Goal: Information Seeking & Learning: Learn about a topic

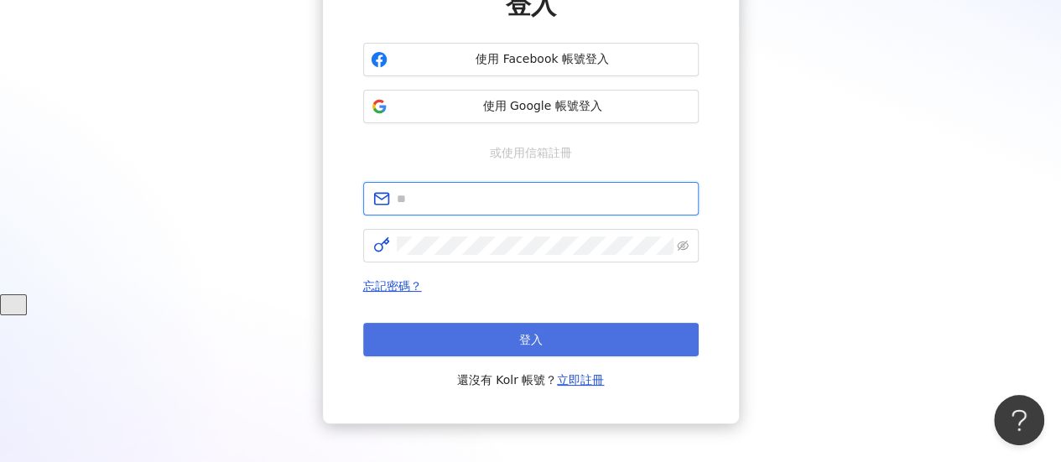
type input "**********"
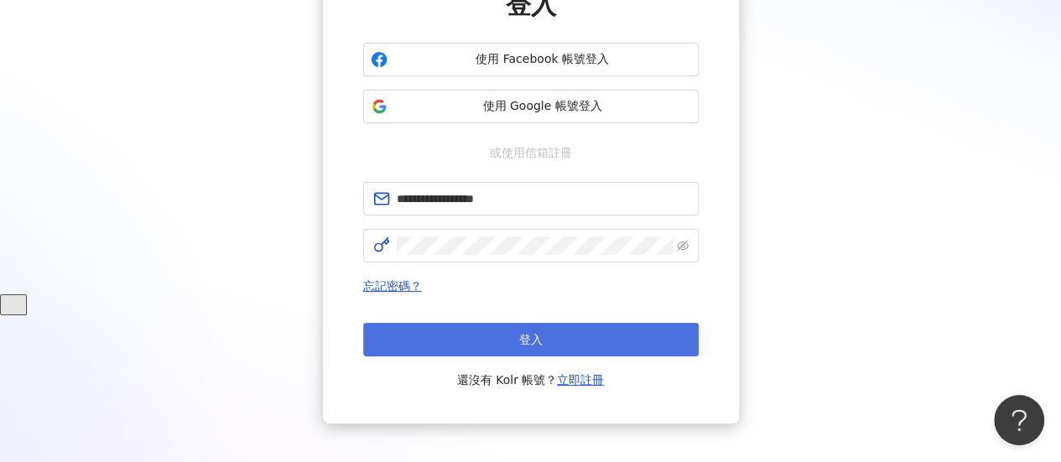
click at [504, 335] on button "登入" at bounding box center [530, 340] width 335 height 34
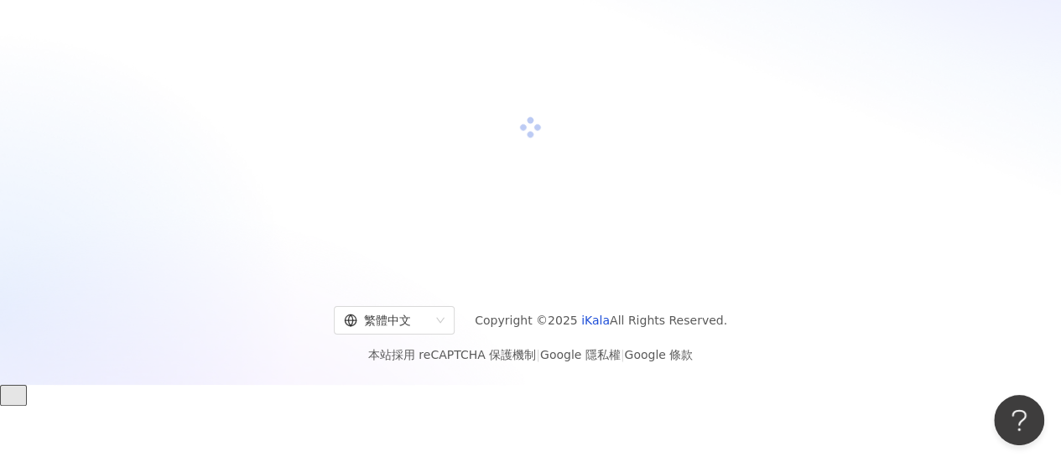
scroll to position [168, 0]
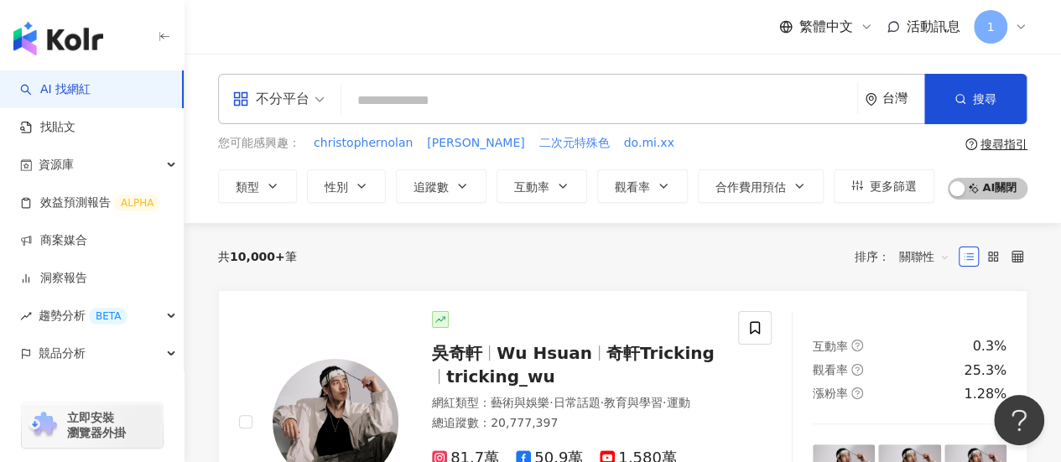
type input "*"
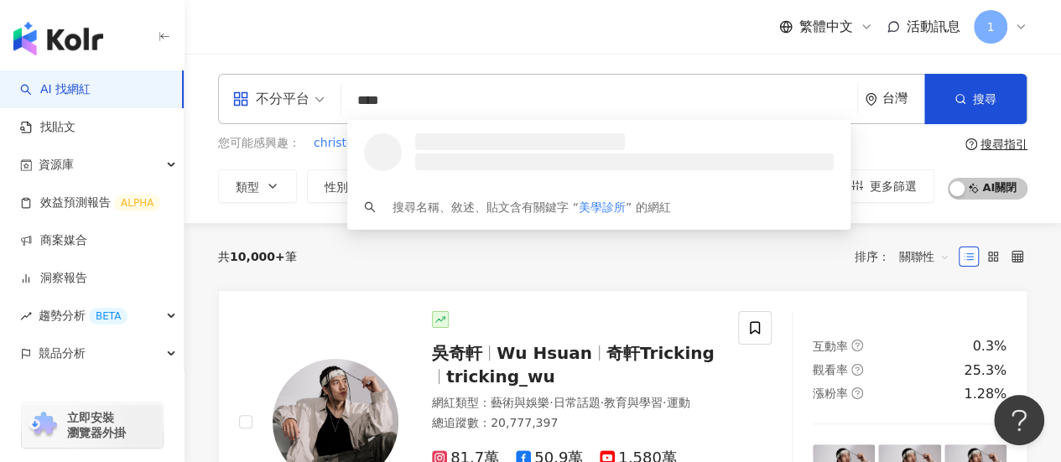
click at [263, 90] on div "不分平台" at bounding box center [270, 99] width 77 height 27
type input "****"
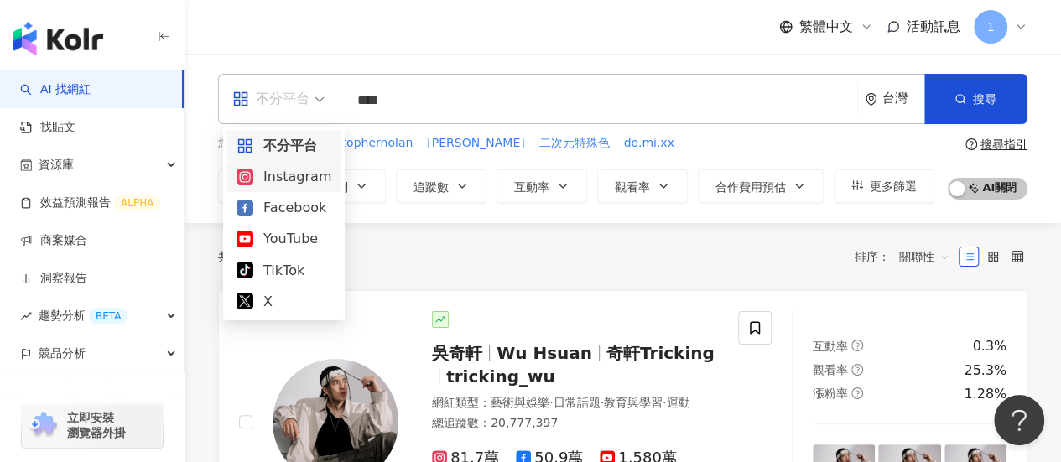
click at [284, 170] on div "Instagram" at bounding box center [283, 176] width 95 height 21
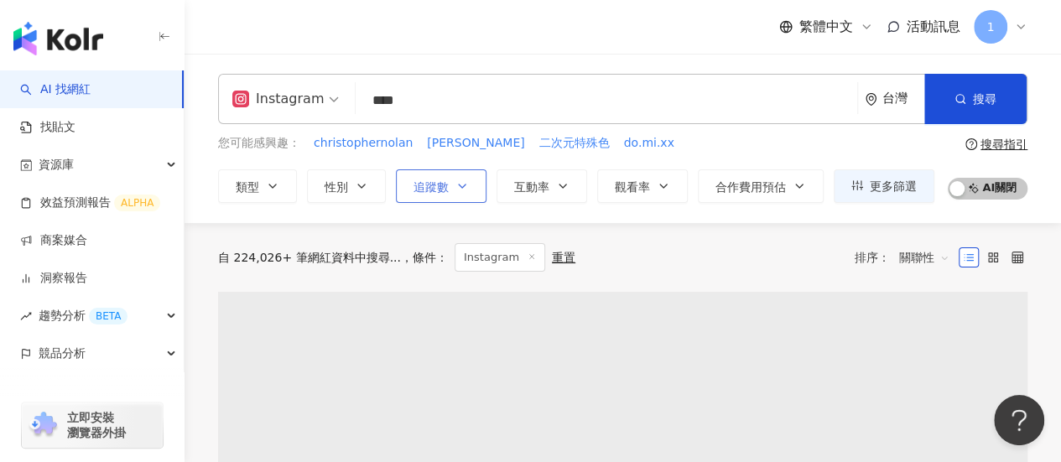
click at [445, 195] on button "追蹤數" at bounding box center [441, 186] width 91 height 34
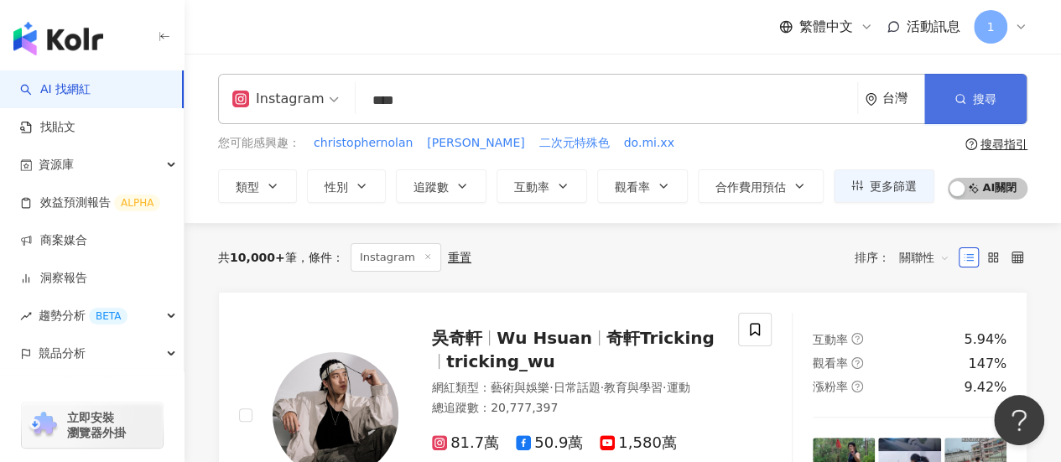
click at [973, 85] on button "搜尋" at bounding box center [975, 99] width 102 height 50
click at [974, 103] on span "搜尋" at bounding box center [984, 98] width 23 height 13
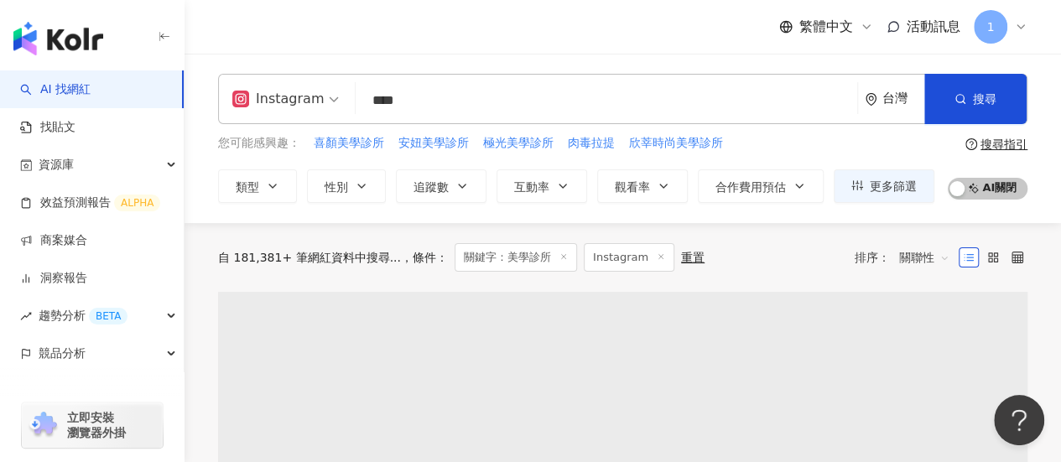
click at [786, 261] on div "自 181,381+ 筆網紅資料中搜尋... 條件 ： 關鍵字：美學診所 Instagram 重置 排序： 關聯性" at bounding box center [622, 257] width 809 height 29
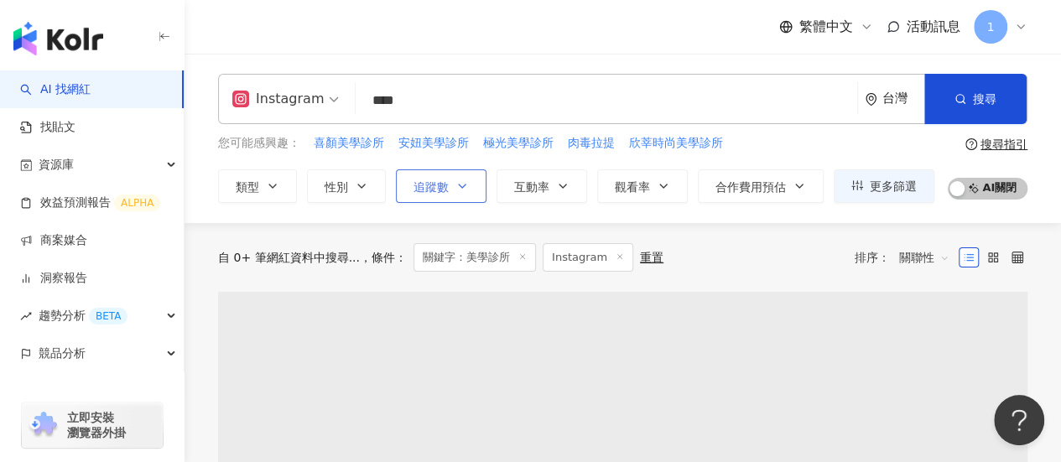
click at [464, 182] on icon "button" at bounding box center [461, 185] width 13 height 13
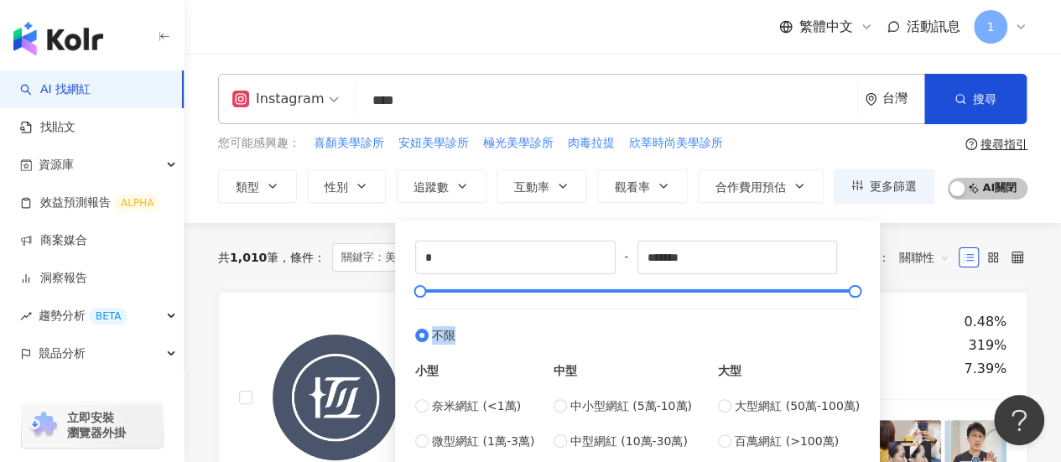
drag, startPoint x: 407, startPoint y: 291, endPoint x: 506, endPoint y: 296, distance: 98.2
click at [506, 296] on div "* - ******* 不限 小型 奈米網紅 (<1萬) 微型網紅 (1萬-3萬) 小型網紅 (3萬-5萬) 中型 中小型網紅 (5萬-10萬) 中型網紅 (…" at bounding box center [637, 363] width 464 height 265
drag, startPoint x: 464, startPoint y: 252, endPoint x: 350, endPoint y: 245, distance: 113.4
type input "*"
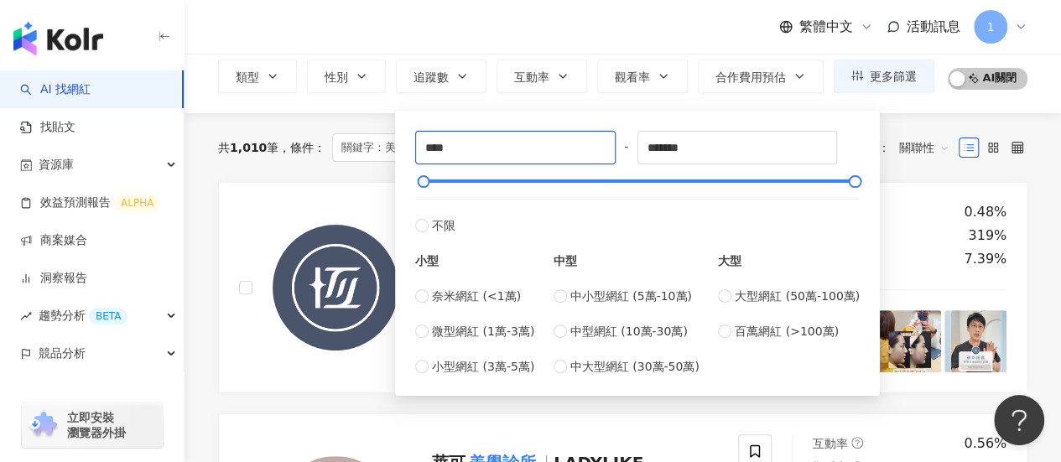
scroll to position [168, 0]
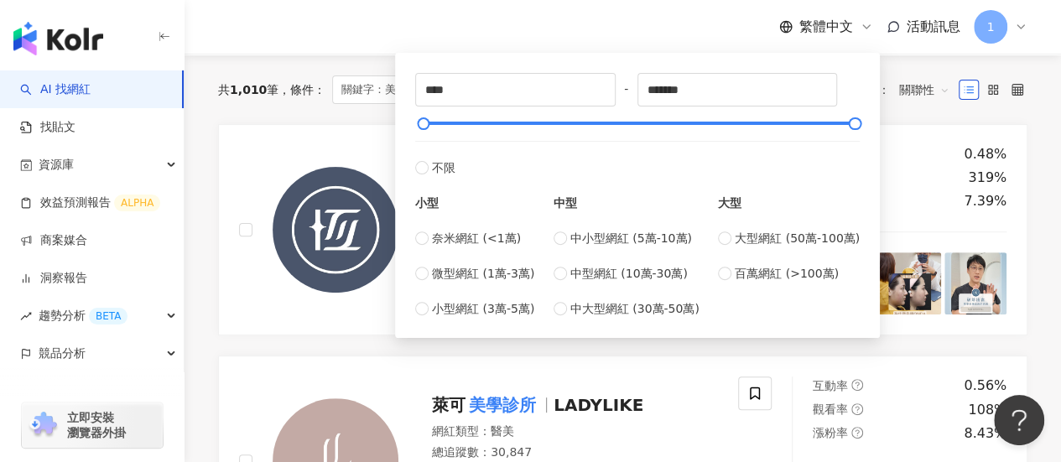
drag, startPoint x: 521, startPoint y: 158, endPoint x: 426, endPoint y: 138, distance: 96.7
click at [521, 159] on label "不限" at bounding box center [637, 159] width 444 height 36
click at [423, 128] on div at bounding box center [422, 123] width 9 height 9
click at [485, 95] on input "****" at bounding box center [515, 90] width 199 height 32
drag, startPoint x: 490, startPoint y: 91, endPoint x: 362, endPoint y: 69, distance: 130.3
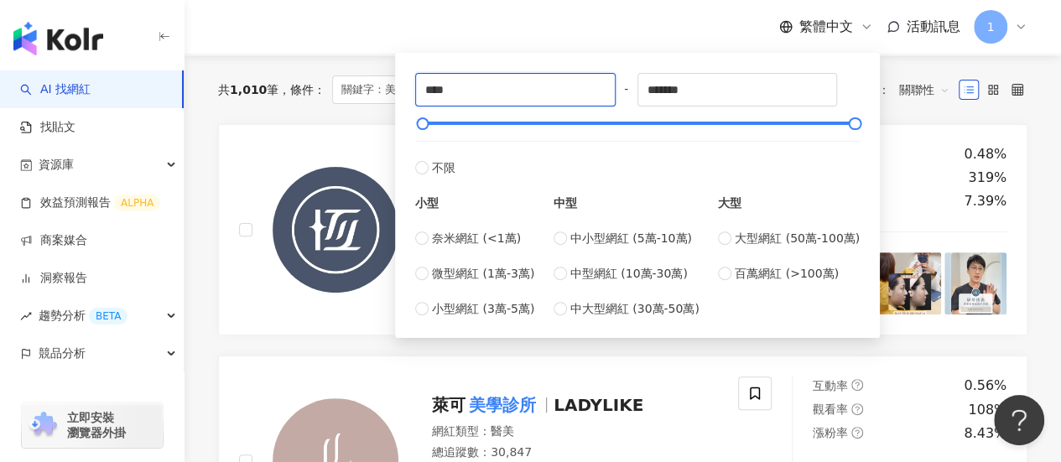
type input "****"
click at [898, 110] on div "共 1,010 筆 條件 ： 關鍵字：美學診所 Instagram 重置 排序： 關聯性" at bounding box center [622, 89] width 809 height 69
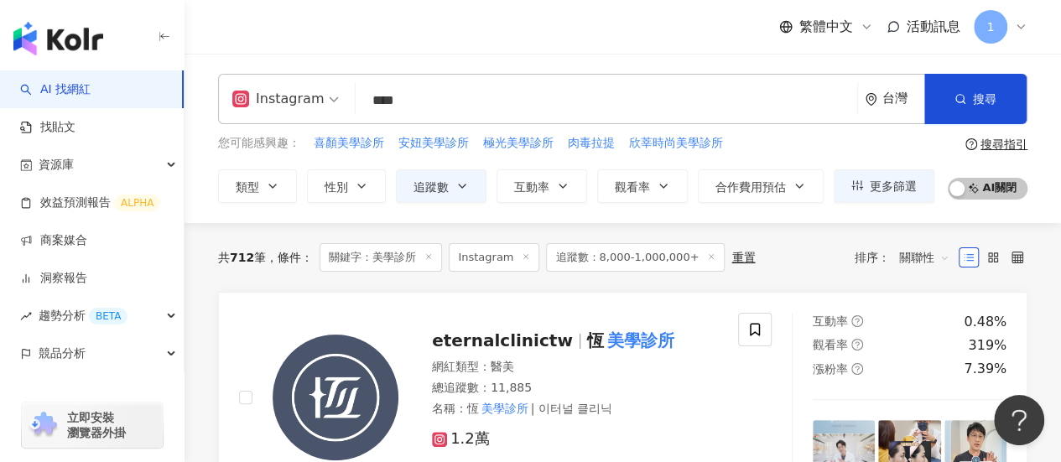
click at [941, 258] on span "關聯性" at bounding box center [924, 257] width 50 height 27
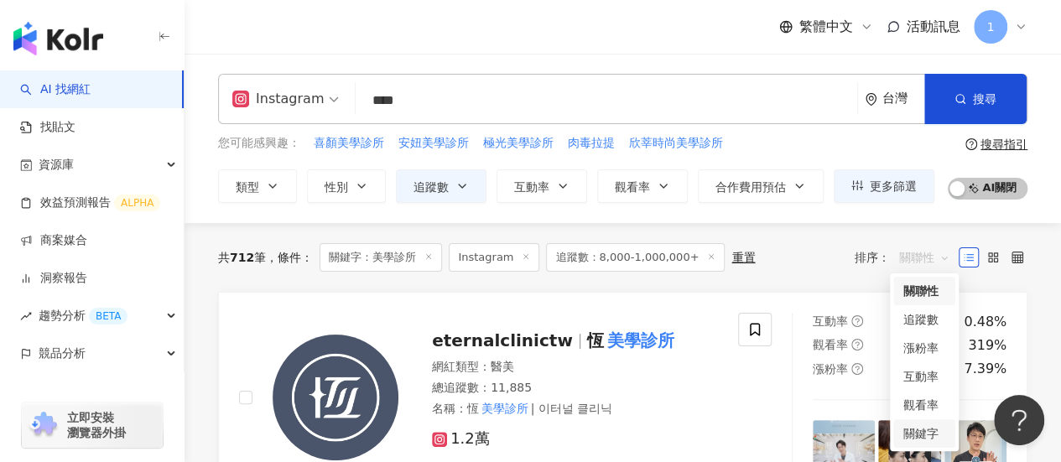
click at [914, 438] on div "關鍵字" at bounding box center [924, 433] width 42 height 18
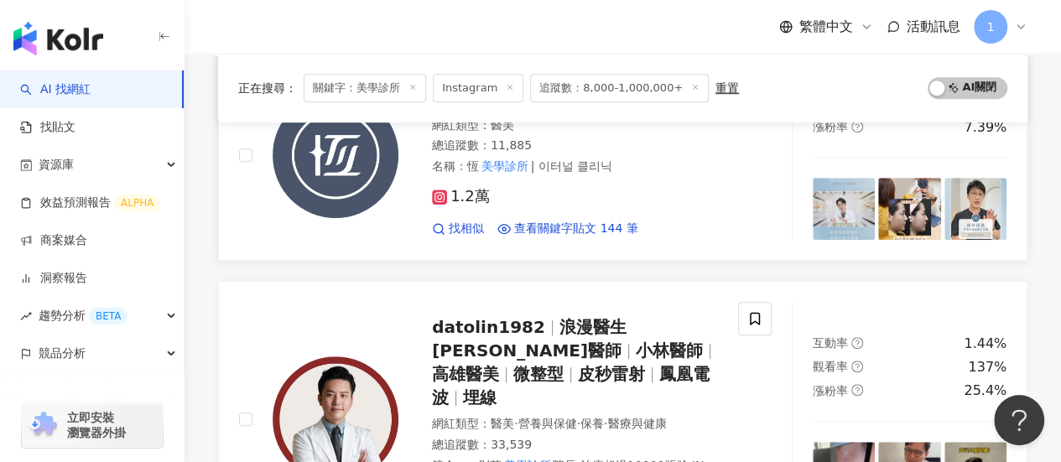
scroll to position [587, 0]
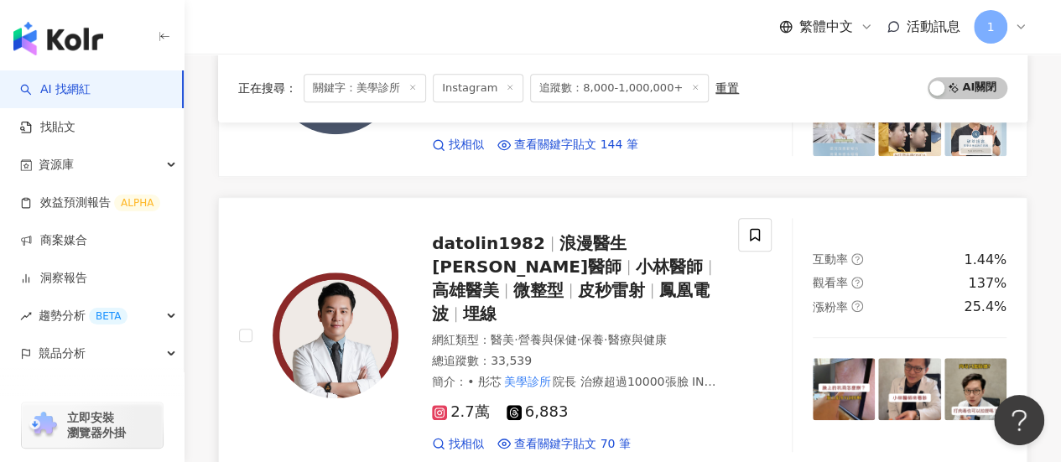
click at [527, 374] on mark "美學診所" at bounding box center [527, 381] width 52 height 18
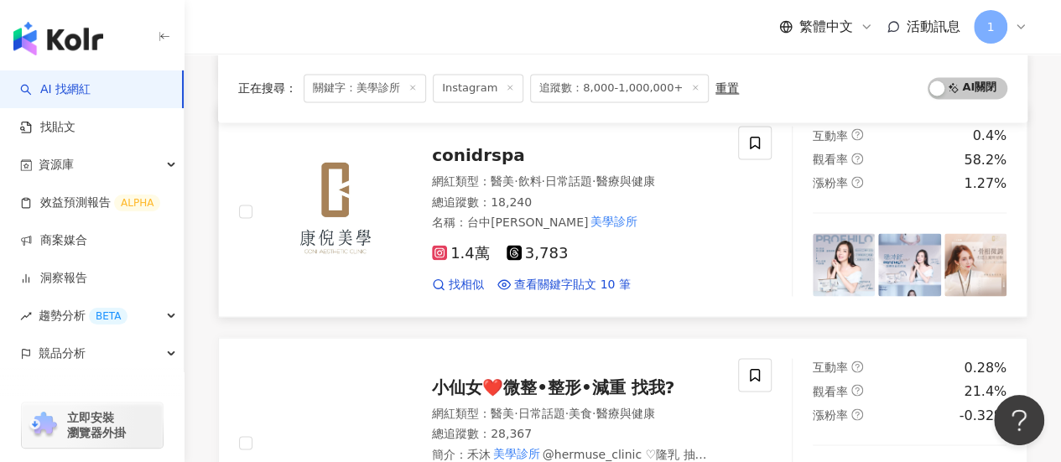
scroll to position [1509, 0]
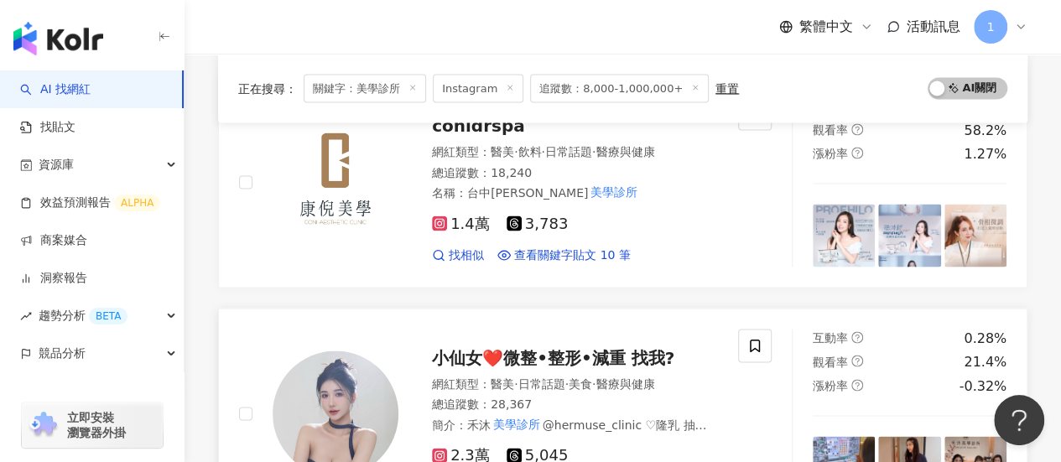
click at [461, 415] on span "簡介 ： 禾沐 美學診所 @hermuse_clinic ♡隆乳 抽脂 雙眼皮 眼袋 隆鼻 微整 音波♡ /徵醫美兼職業務 不用進公司 高抽成/ - 養兒不一…" at bounding box center [575, 455] width 286 height 81
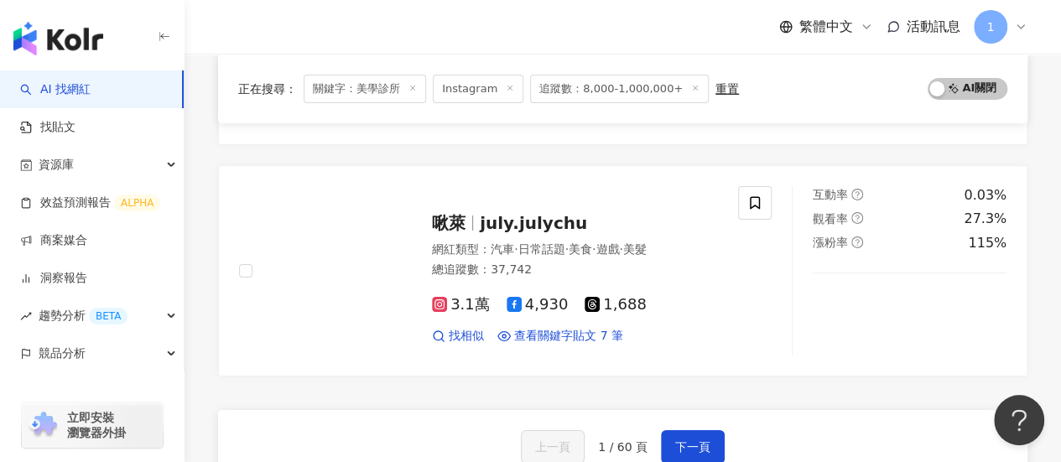
scroll to position [2850, 0]
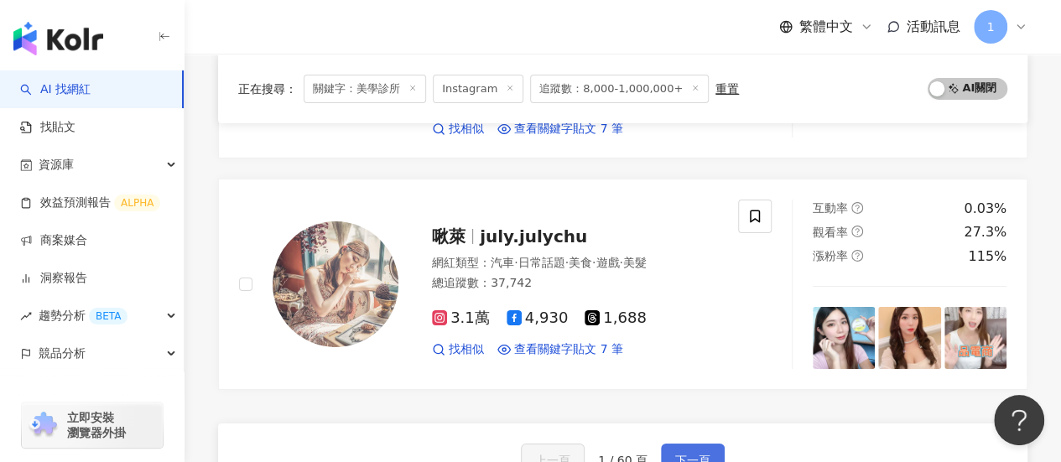
click at [677, 443] on button "下一頁" at bounding box center [693, 460] width 64 height 34
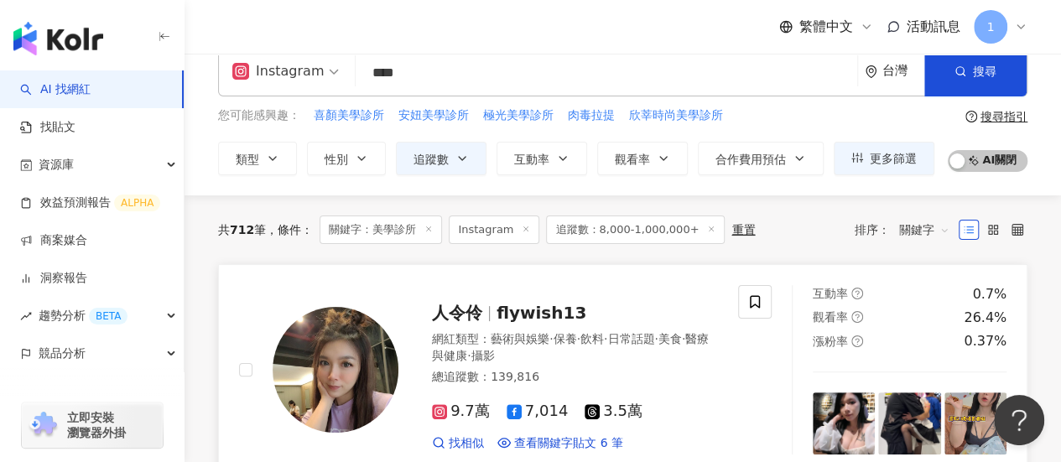
scroll to position [0, 0]
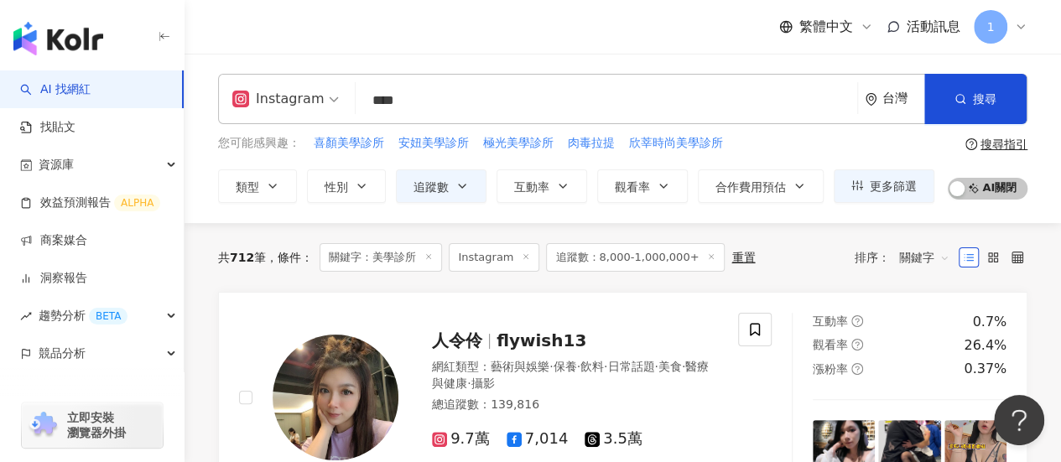
click at [476, 98] on input "****" at bounding box center [606, 101] width 488 height 32
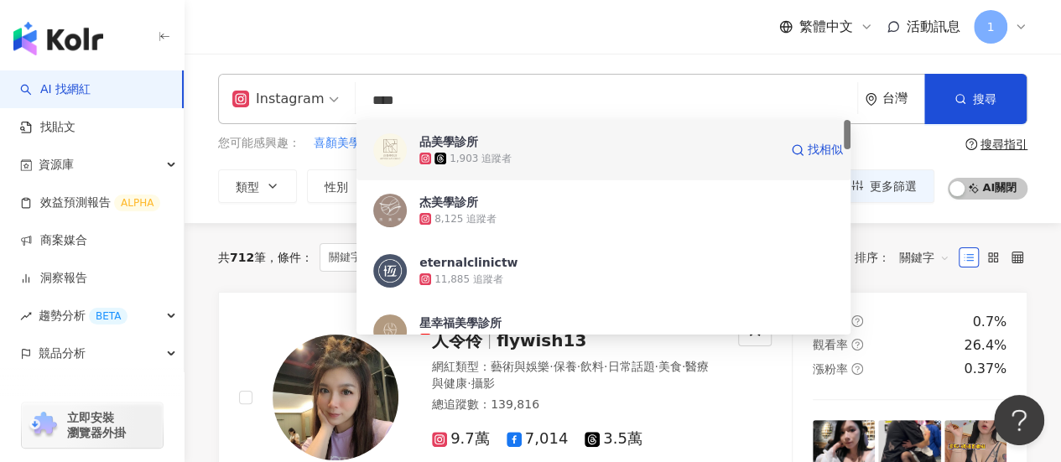
click at [467, 140] on div "品美學診所" at bounding box center [448, 141] width 59 height 17
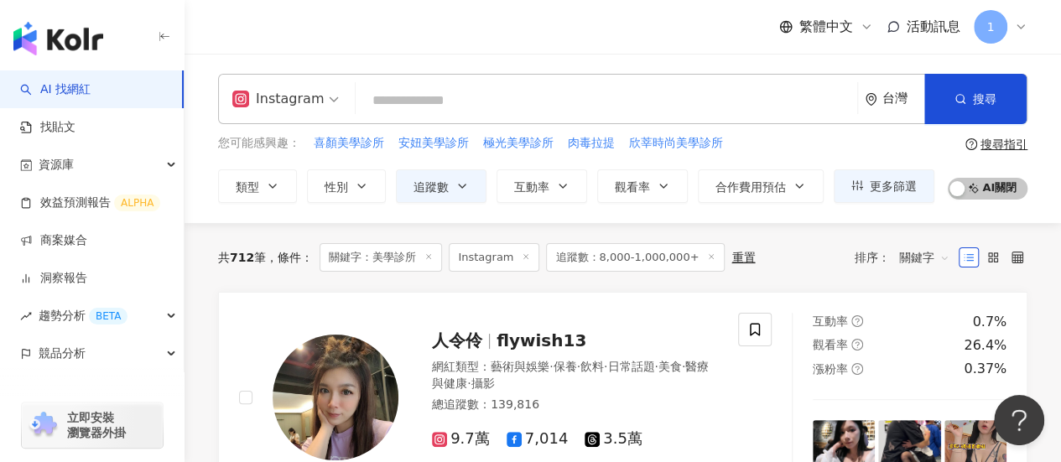
click at [416, 102] on input "search" at bounding box center [606, 101] width 488 height 32
drag, startPoint x: 417, startPoint y: 99, endPoint x: 428, endPoint y: 98, distance: 10.9
click at [418, 98] on input "search" at bounding box center [606, 101] width 488 height 32
click at [406, 97] on input "search" at bounding box center [606, 101] width 488 height 32
click at [691, 98] on input "search" at bounding box center [606, 101] width 488 height 32
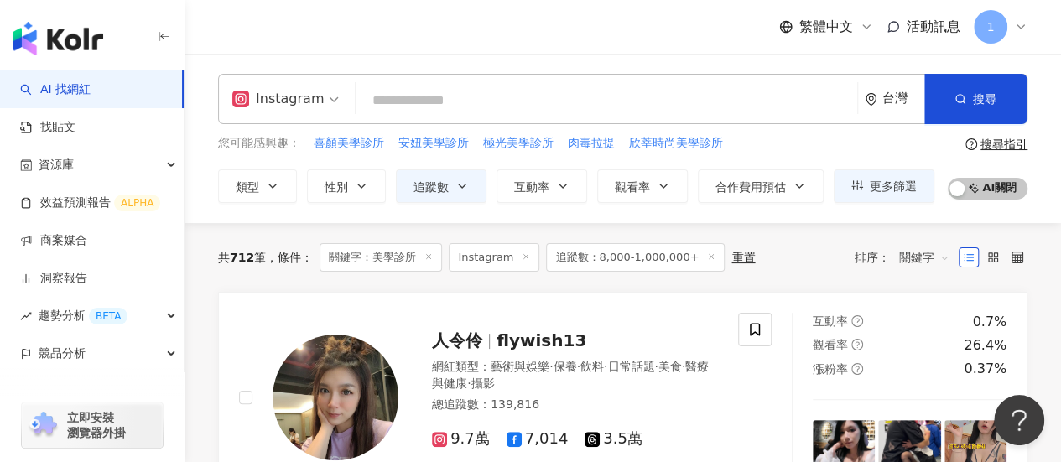
click at [1008, 145] on div "搜尋指引" at bounding box center [1003, 143] width 47 height 13
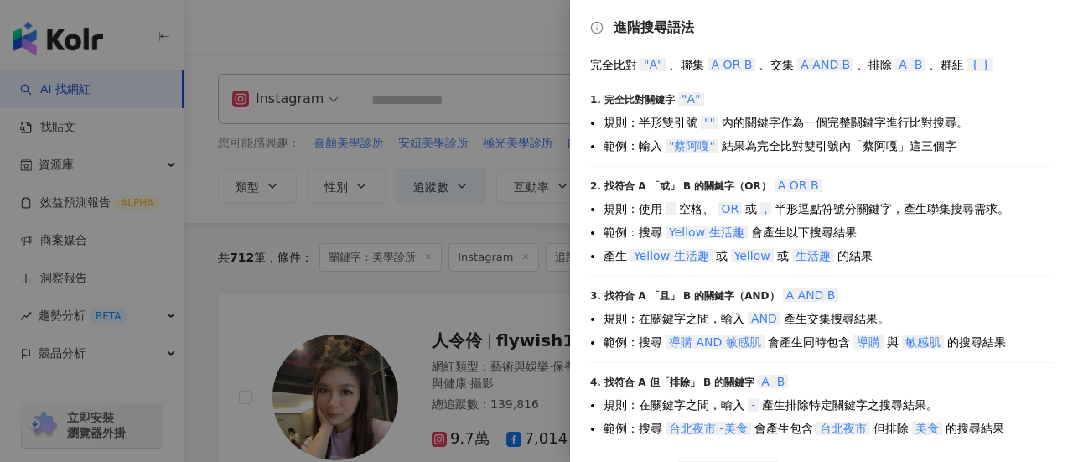
click at [438, 71] on div at bounding box center [536, 231] width 1073 height 462
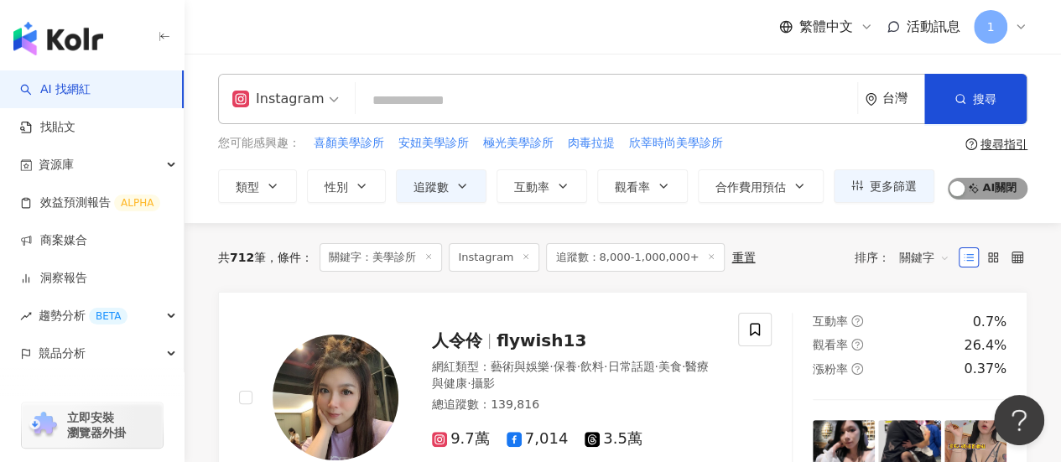
click at [973, 187] on span "AI 開啟 AI 關閉" at bounding box center [987, 189] width 80 height 22
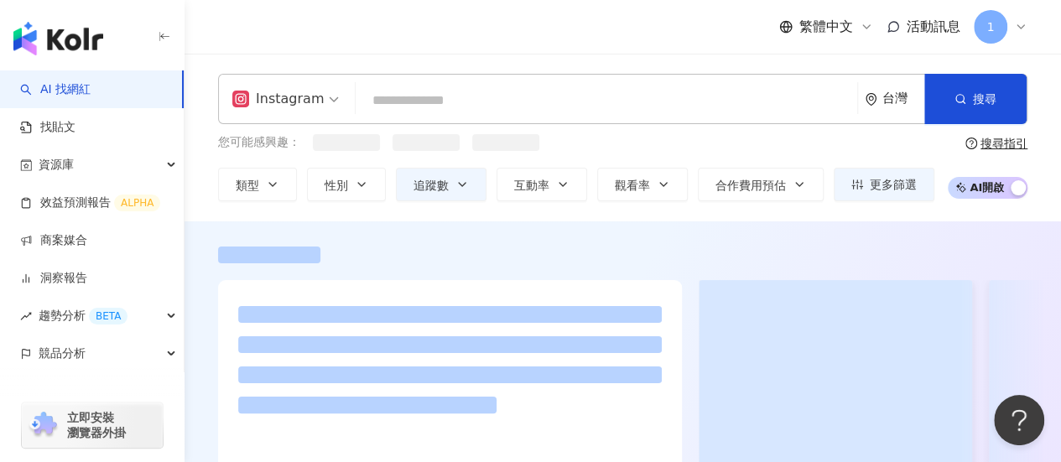
click at [972, 187] on span "AI 開啟 AI 關閉" at bounding box center [987, 188] width 80 height 22
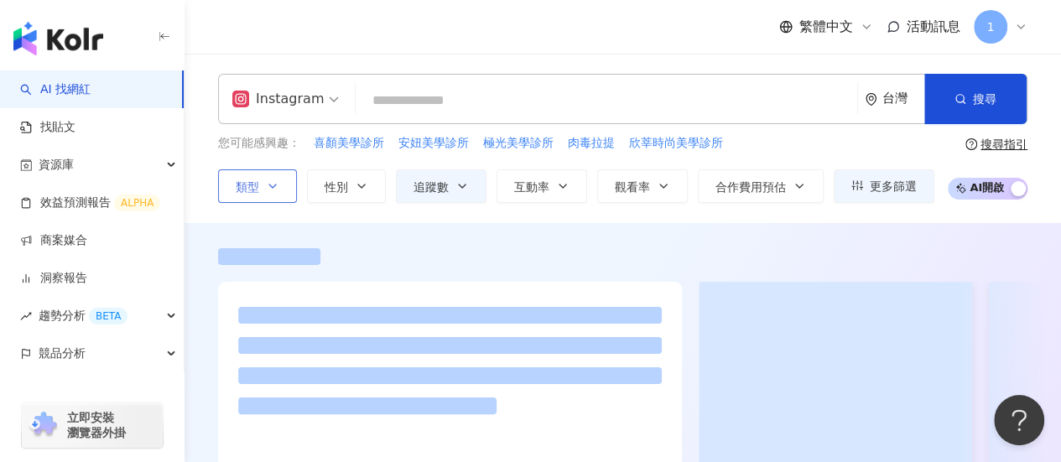
click at [278, 185] on button "類型" at bounding box center [257, 186] width 79 height 34
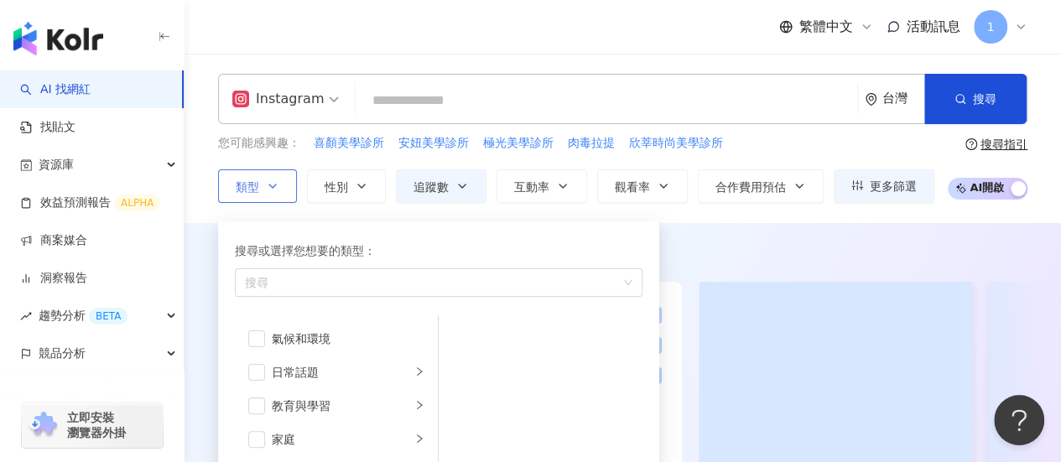
scroll to position [84, 0]
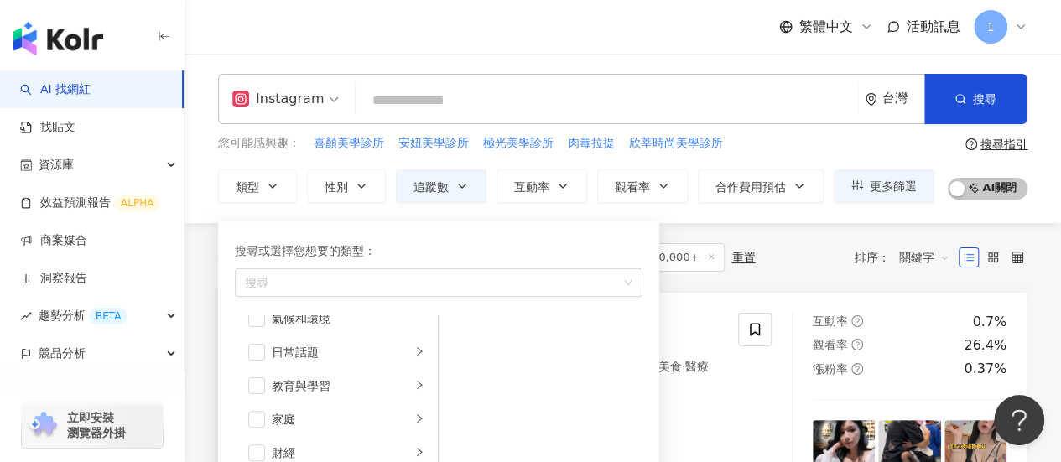
click at [395, 103] on input "search" at bounding box center [606, 101] width 488 height 32
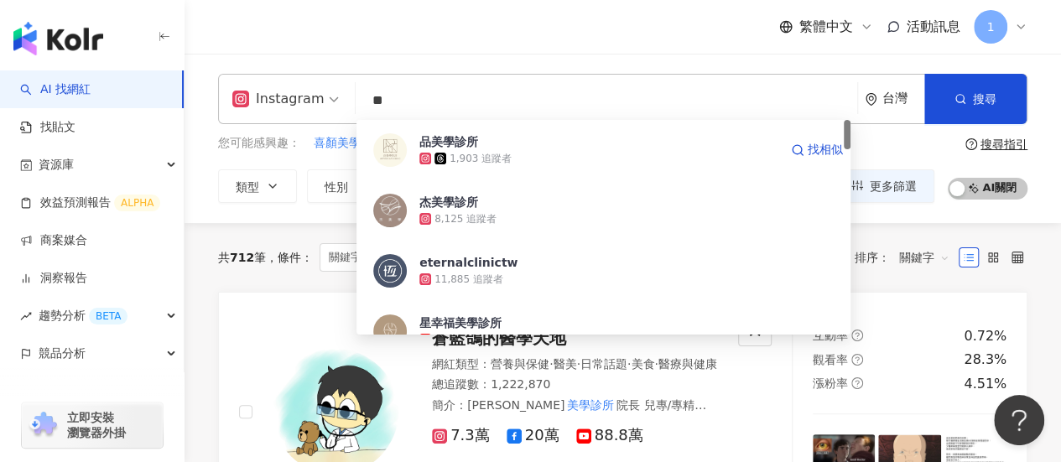
type input "*"
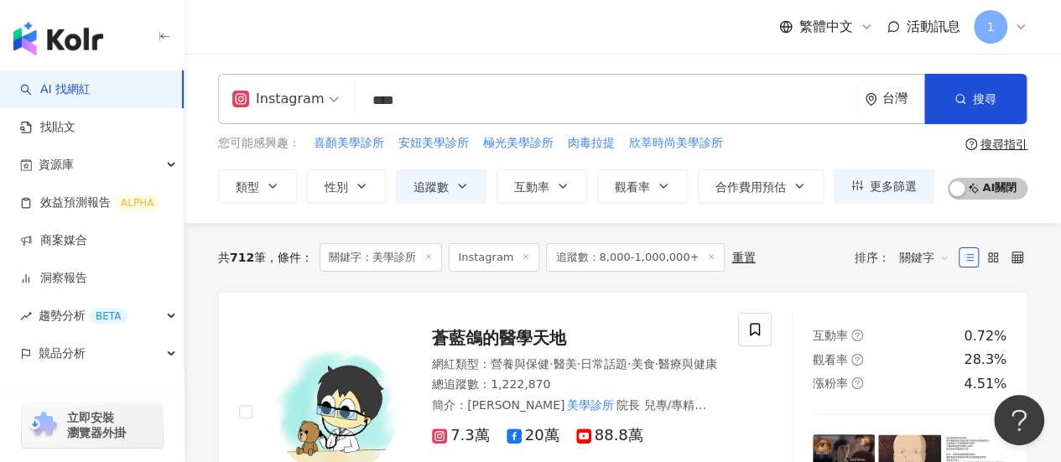
type input "****"
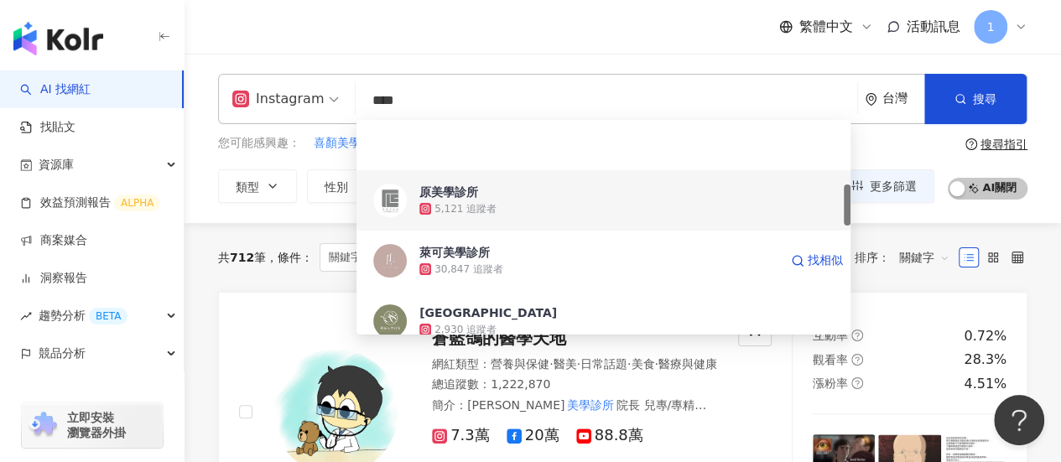
scroll to position [335, 0]
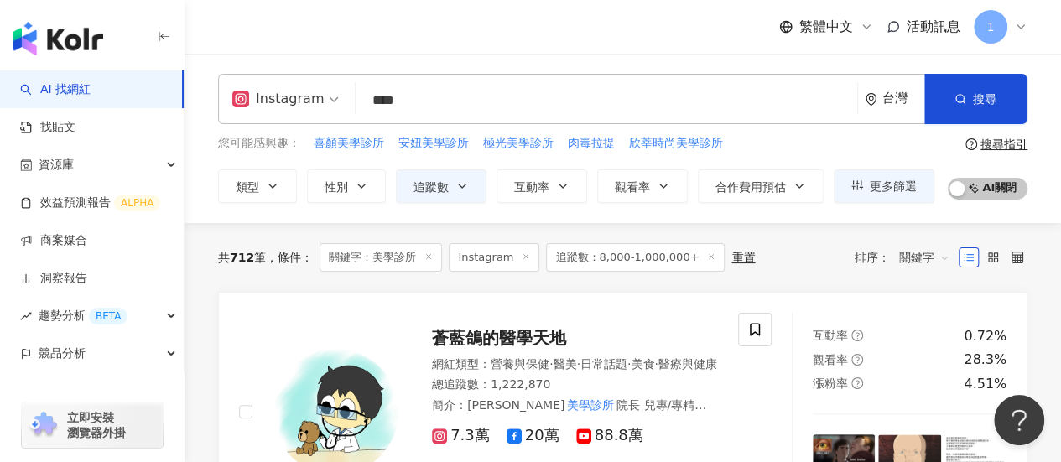
drag, startPoint x: 442, startPoint y: 230, endPoint x: 355, endPoint y: 209, distance: 88.9
click at [355, 209] on div "Instagram **** 台灣 搜尋 7c4cd1b8-6446-47f4-9e05-58d32443bcc9 353e99ec-fcce-4c19-80…" at bounding box center [622, 138] width 876 height 169
click at [433, 103] on input "****" at bounding box center [606, 101] width 488 height 32
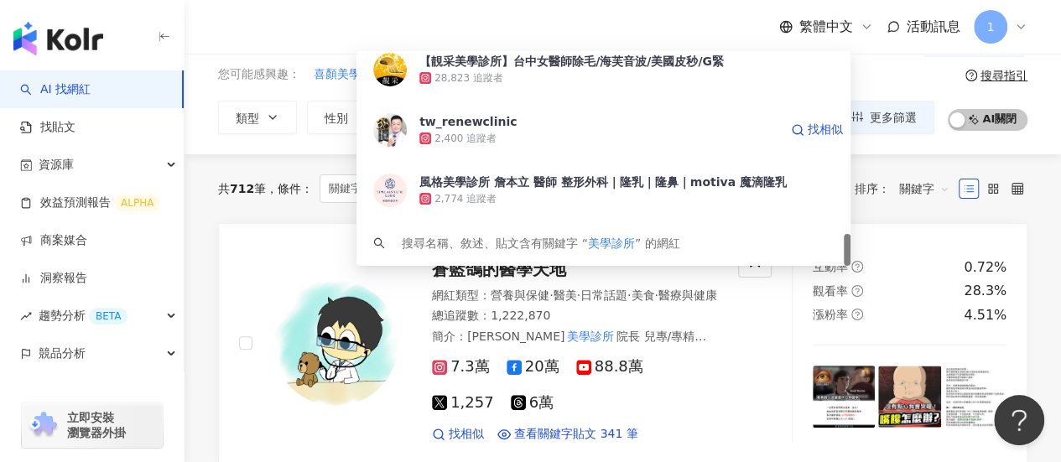
scroll to position [168, 0]
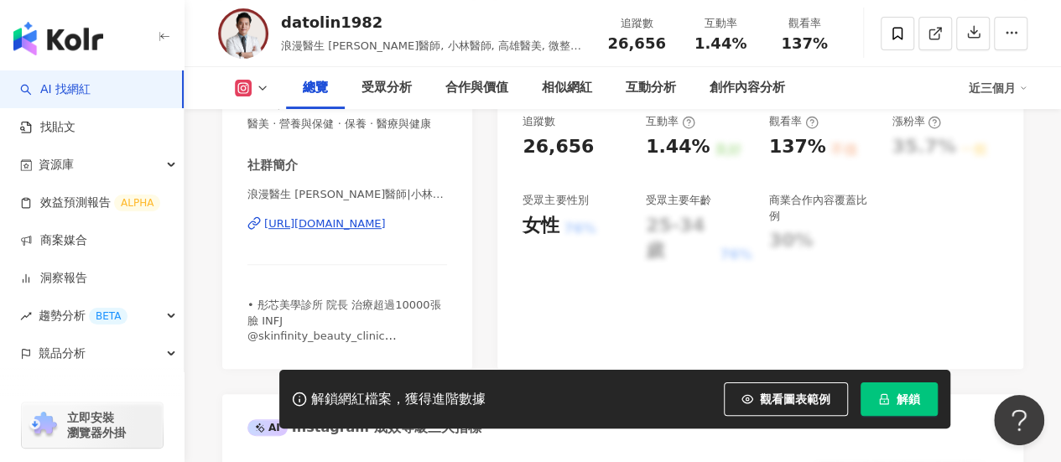
scroll to position [419, 0]
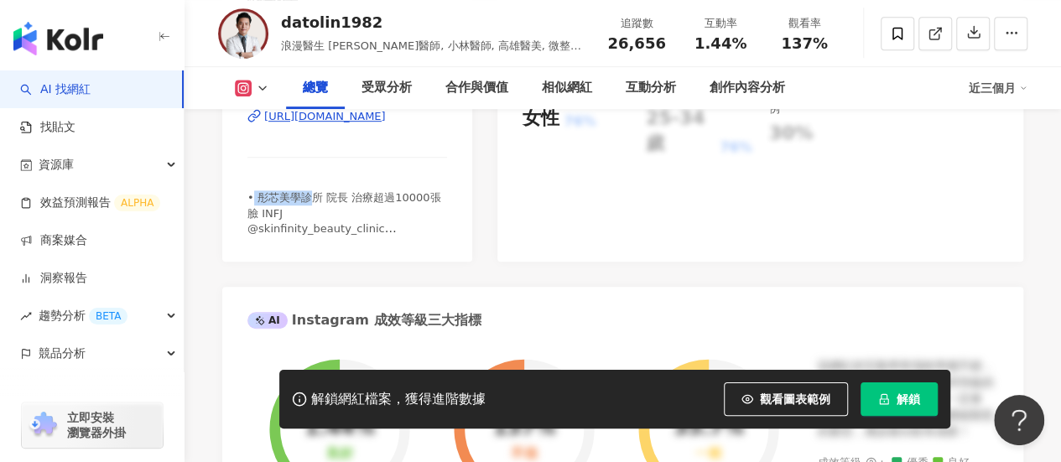
drag, startPoint x: 257, startPoint y: 209, endPoint x: 318, endPoint y: 205, distance: 61.3
click at [316, 205] on span "• 彤芯美學診所 院長 治療超過10000張臉 INFJ @skinfinity_beauty_clinic • 最懂女人+最有美感的醫美醫師 • 1個泰太+…" at bounding box center [343, 235] width 193 height 89
drag, startPoint x: 256, startPoint y: 243, endPoint x: 443, endPoint y: 240, distance: 187.8
click at [443, 236] on div "• 彤芯美學診所 院長 治療超過10000張臉 INFJ @skinfinity_beauty_clinic • 最懂女人+最有美感的醫美醫師 • 1個泰太+…" at bounding box center [347, 213] width 200 height 46
copy span "skinfinity_beauty_clinic"
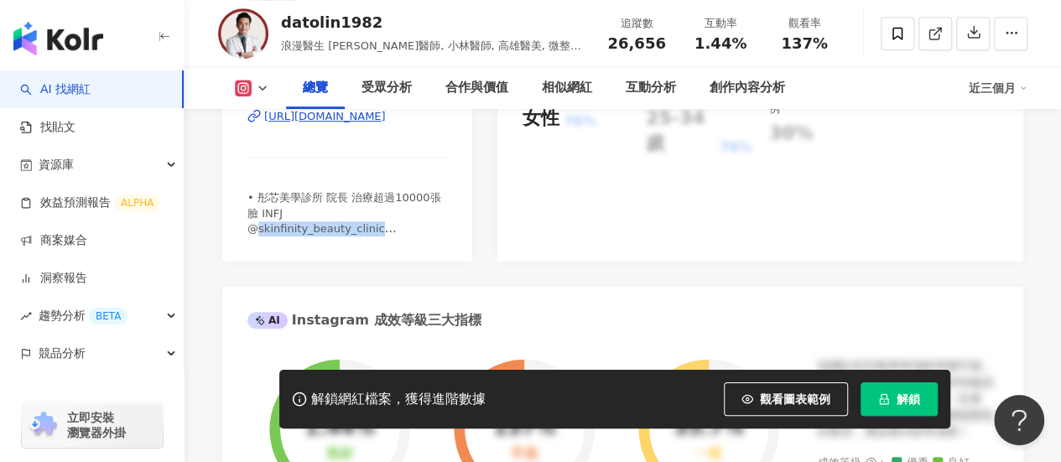
click at [314, 241] on span "• 彤芯美學診所 院長 治療超過10000張臉 INFJ @skinfinity_beauty_clinic • 最懂女人+最有美感的醫美醫師 • 1個泰太+…" at bounding box center [343, 235] width 193 height 89
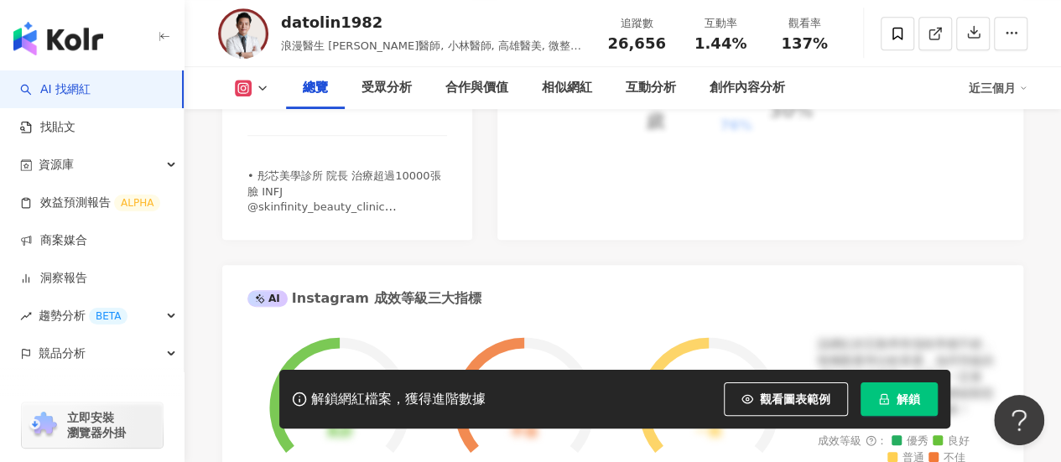
scroll to position [252, 0]
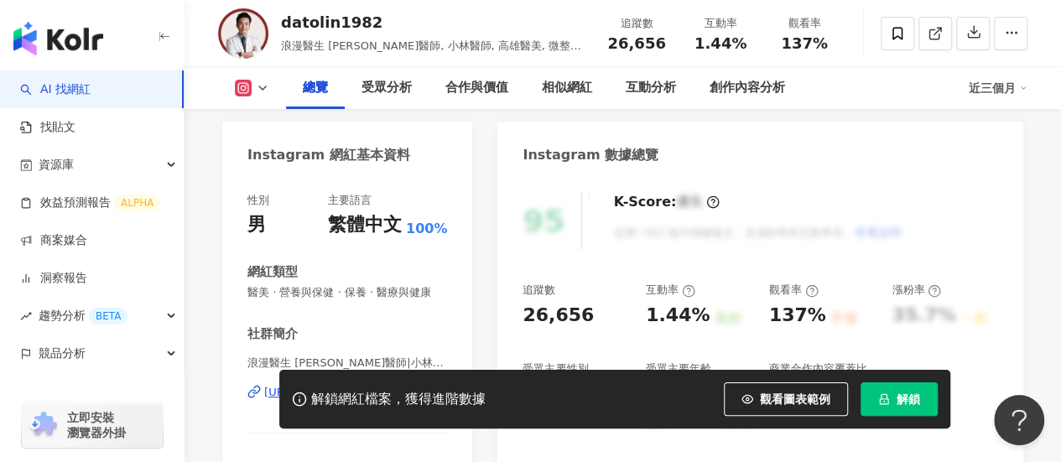
scroll to position [168, 0]
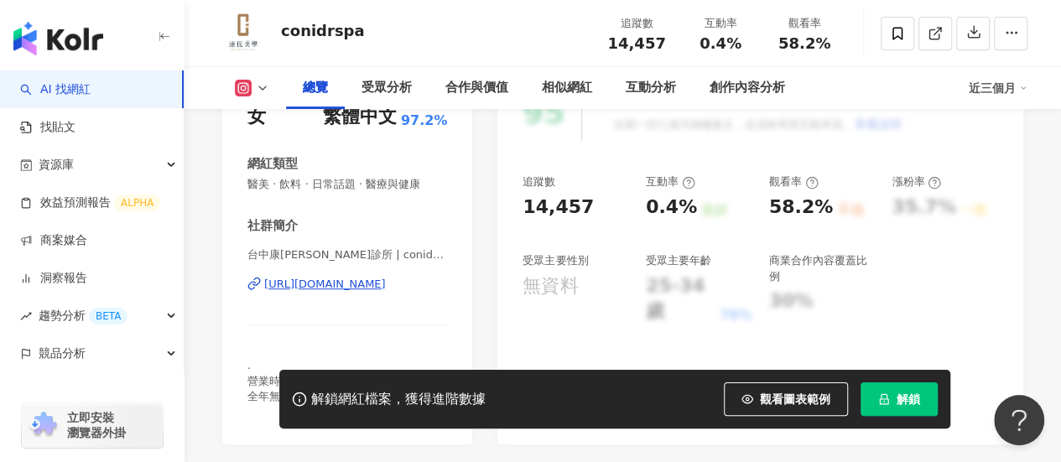
click at [335, 289] on div "https://www.instagram.com/conidrspa/" at bounding box center [325, 284] width 122 height 15
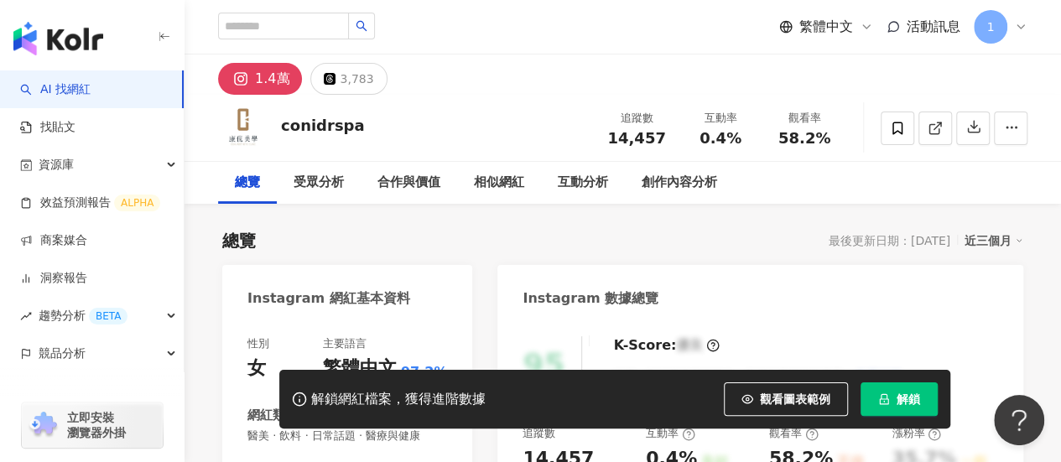
scroll to position [503, 0]
